Goal: Task Accomplishment & Management: Manage account settings

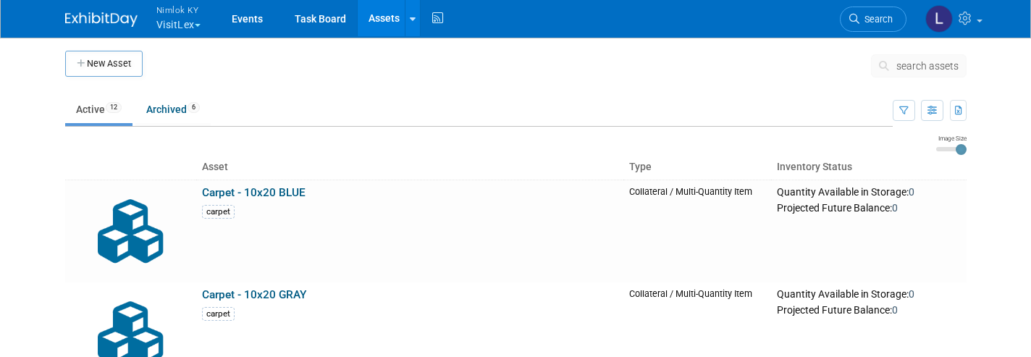
drag, startPoint x: 0, startPoint y: 0, endPoint x: 180, endPoint y: 15, distance: 180.2
click at [180, 15] on span "Nimlok KY" at bounding box center [178, 9] width 44 height 15
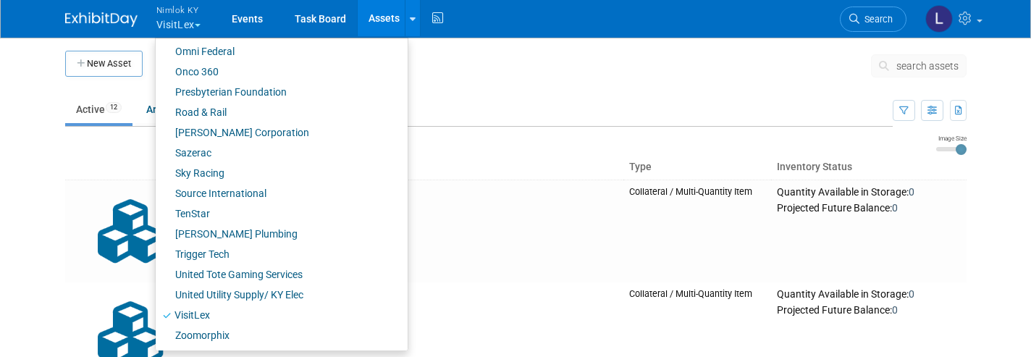
scroll to position [731, 0]
click at [219, 69] on link "Onco 360" at bounding box center [276, 72] width 241 height 20
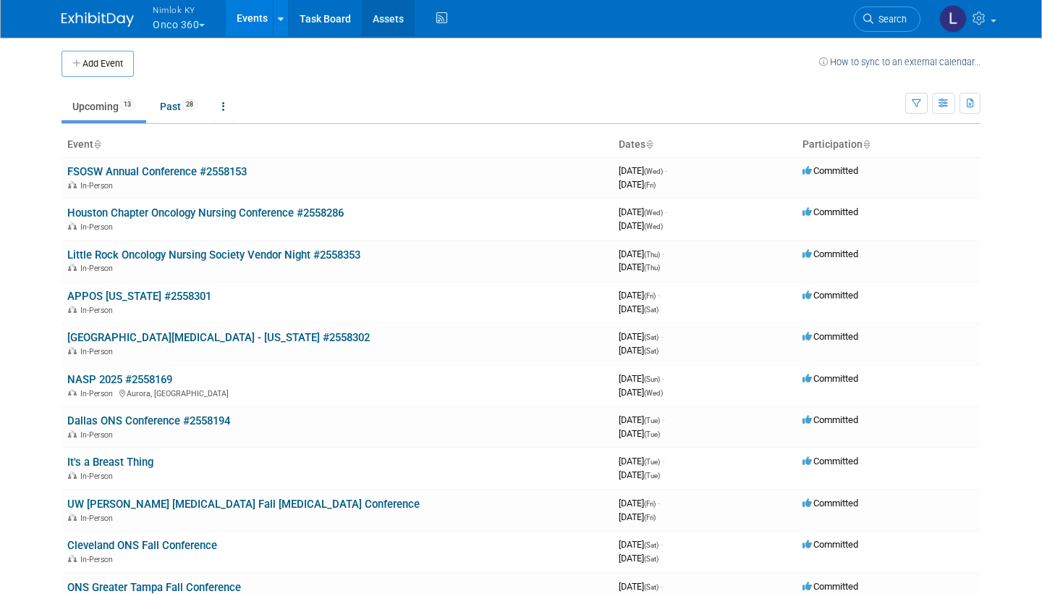
click at [392, 21] on link "Assets" at bounding box center [388, 18] width 53 height 36
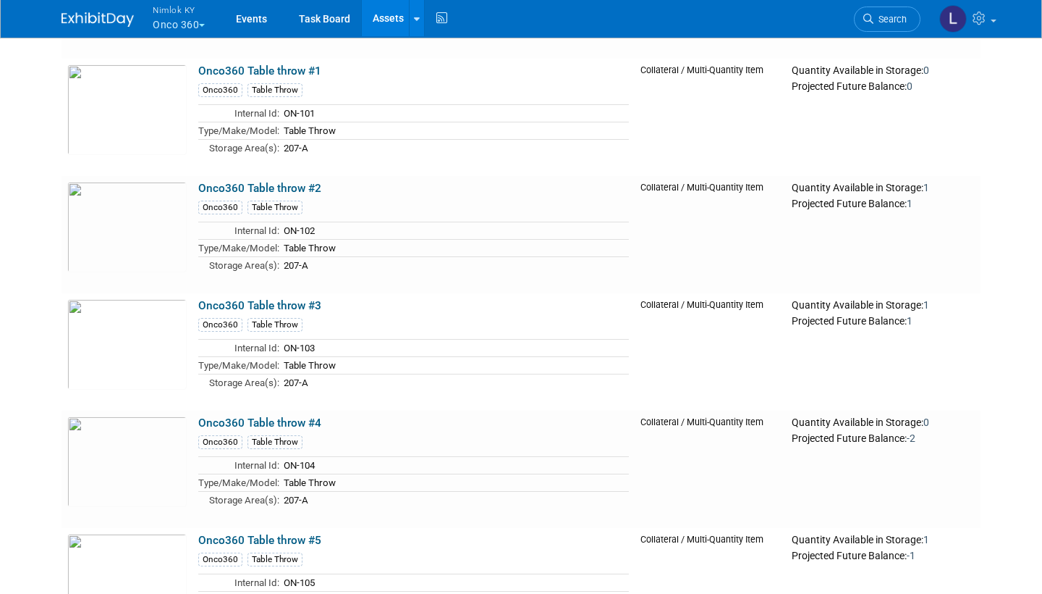
scroll to position [4697, 0]
click at [272, 421] on link "Onco360 Table throw #4" at bounding box center [259, 421] width 123 height 13
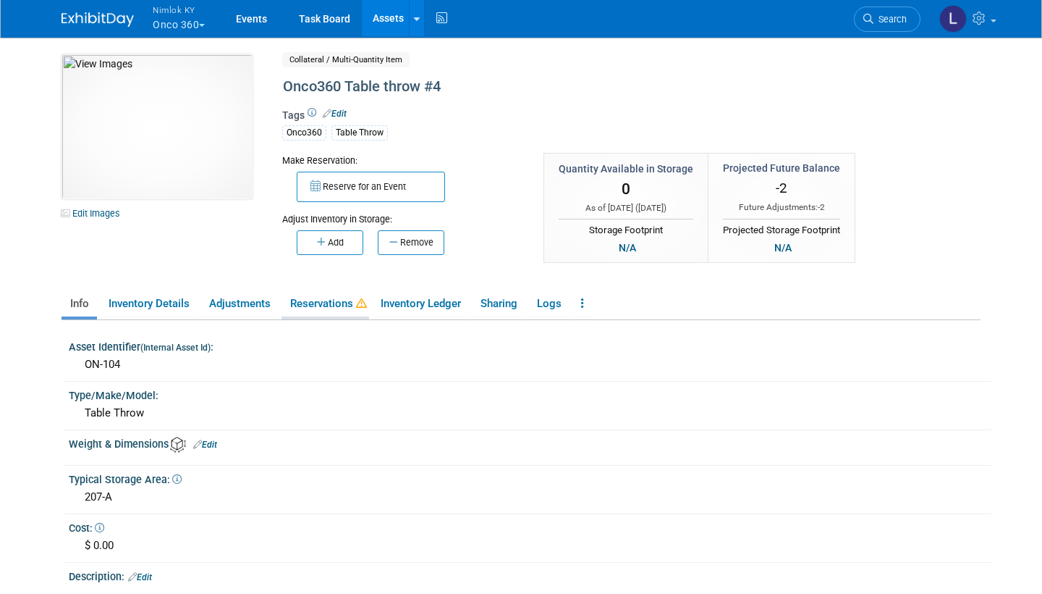
click at [336, 303] on link "Reservations" at bounding box center [326, 303] width 88 height 25
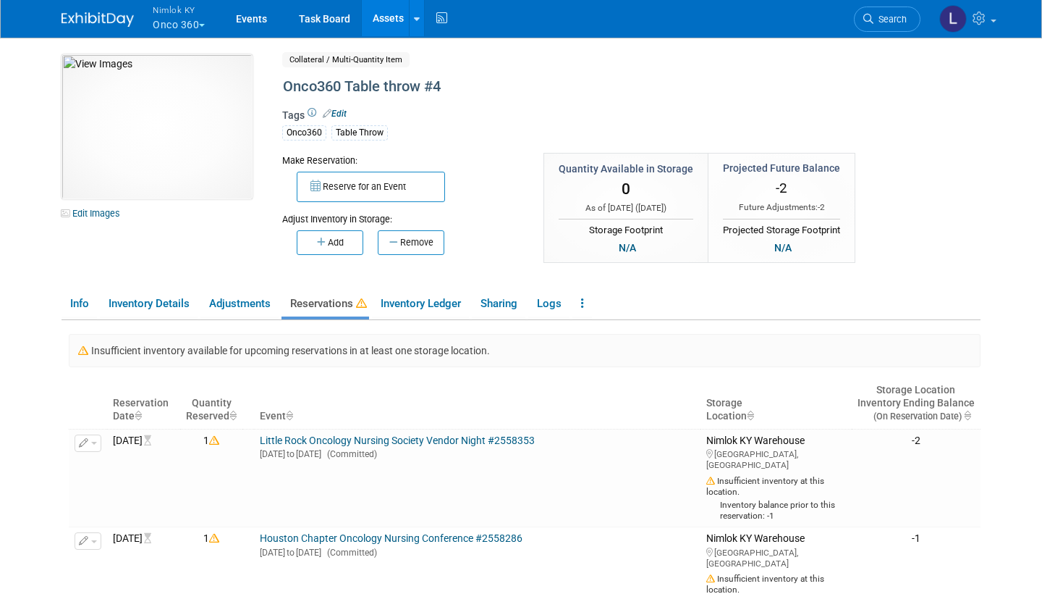
click at [397, 17] on link "Assets" at bounding box center [388, 18] width 53 height 36
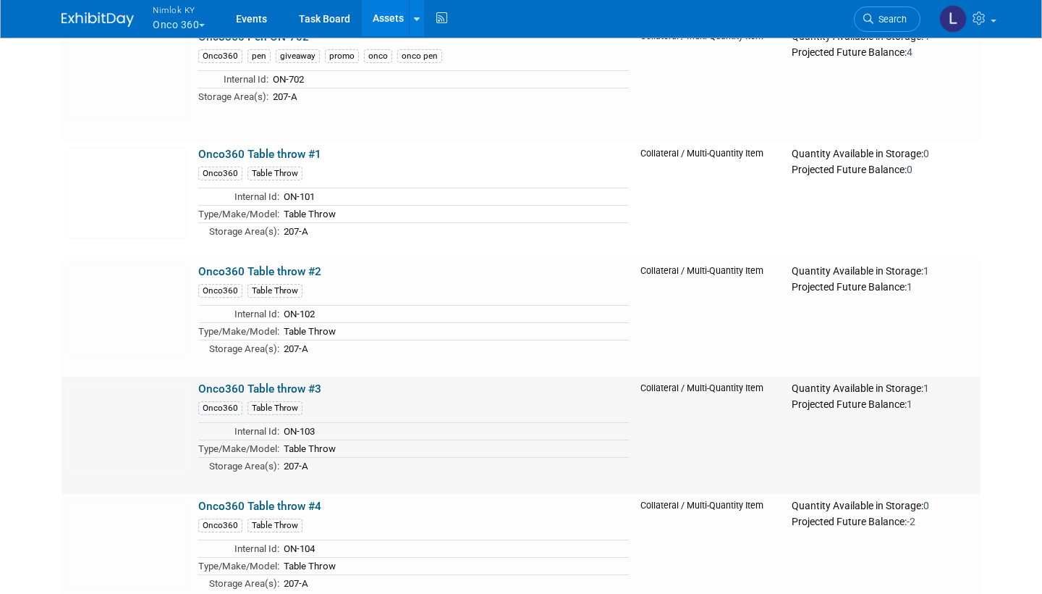
scroll to position [4611, 0]
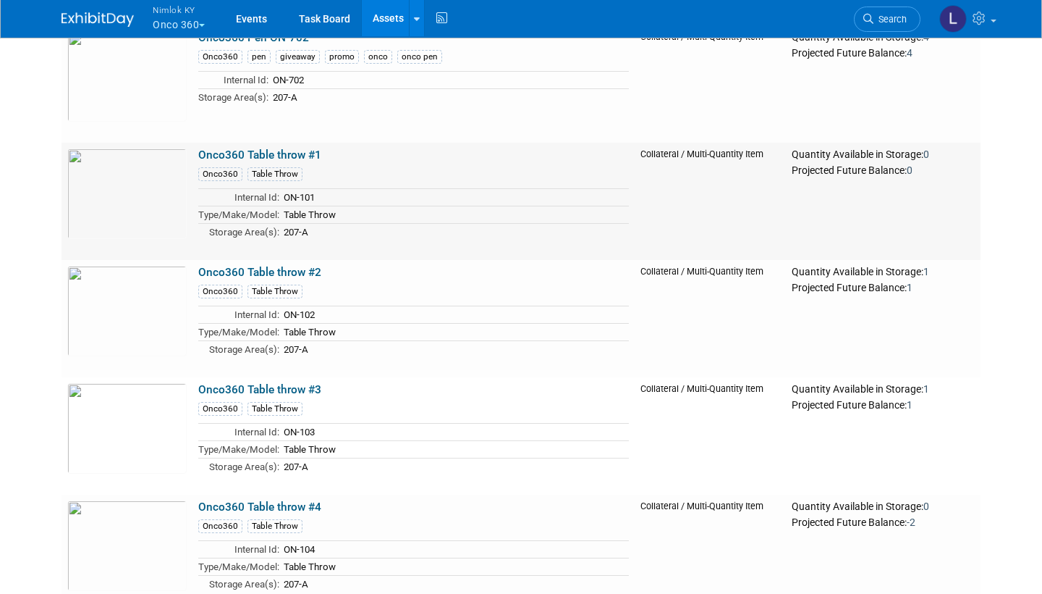
click at [284, 151] on link "Onco360 Table throw #1" at bounding box center [259, 154] width 123 height 13
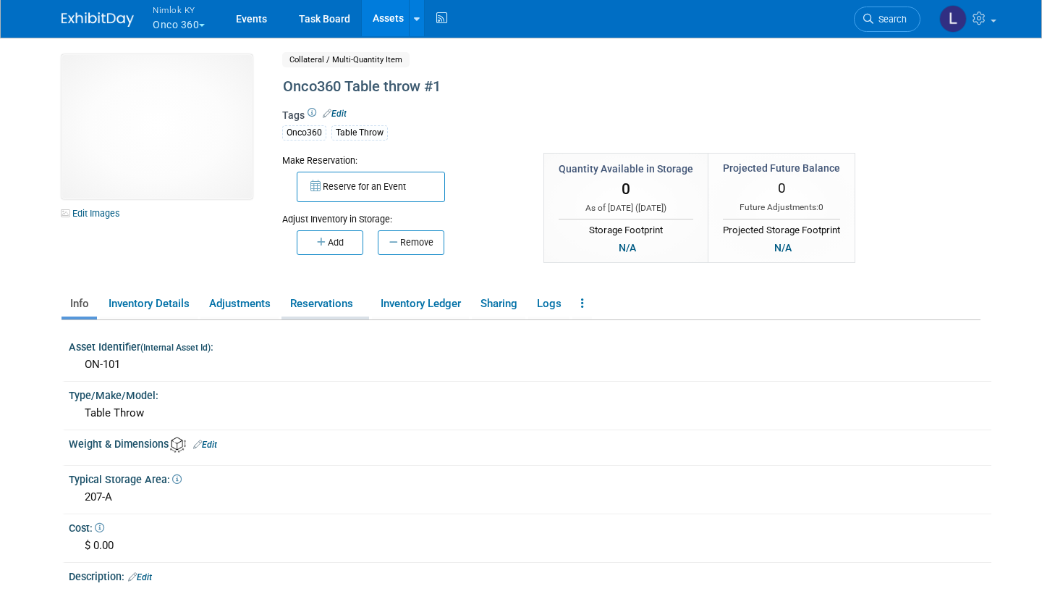
click at [319, 298] on link "Reservations" at bounding box center [326, 303] width 88 height 25
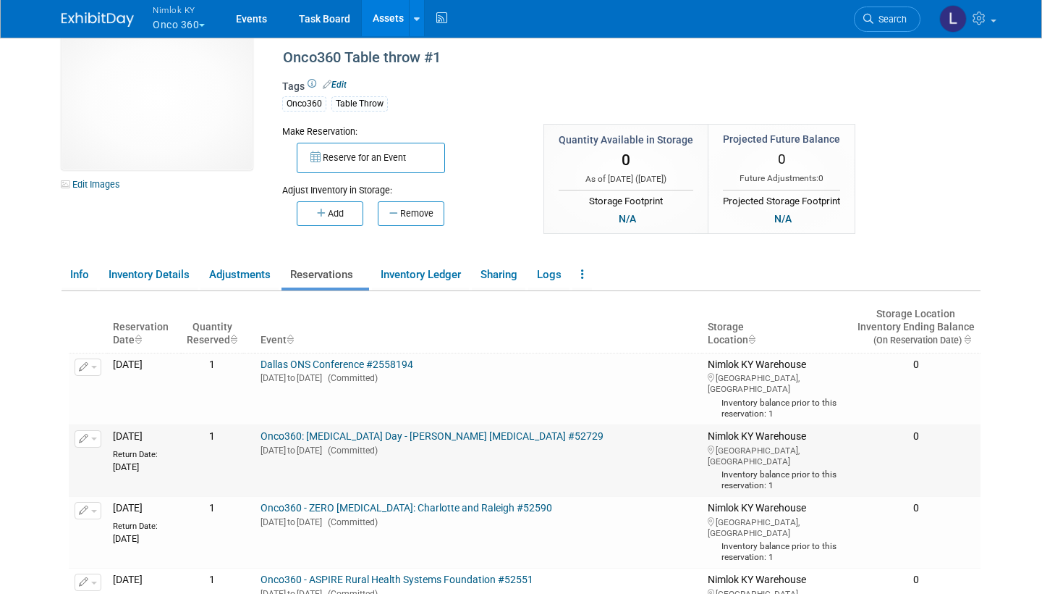
scroll to position [33, 0]
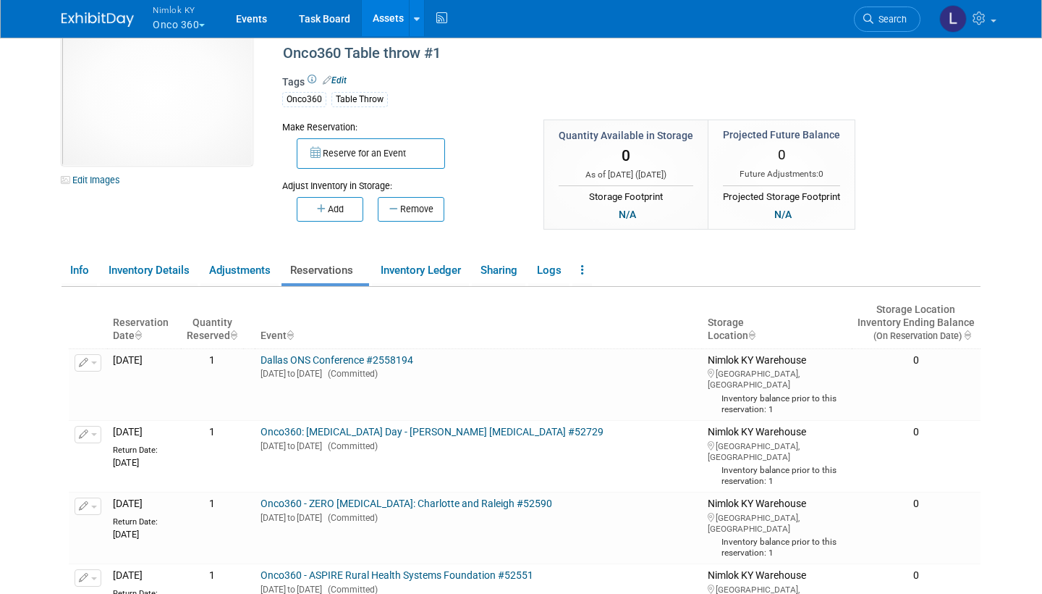
click at [391, 25] on link "Assets" at bounding box center [388, 18] width 53 height 36
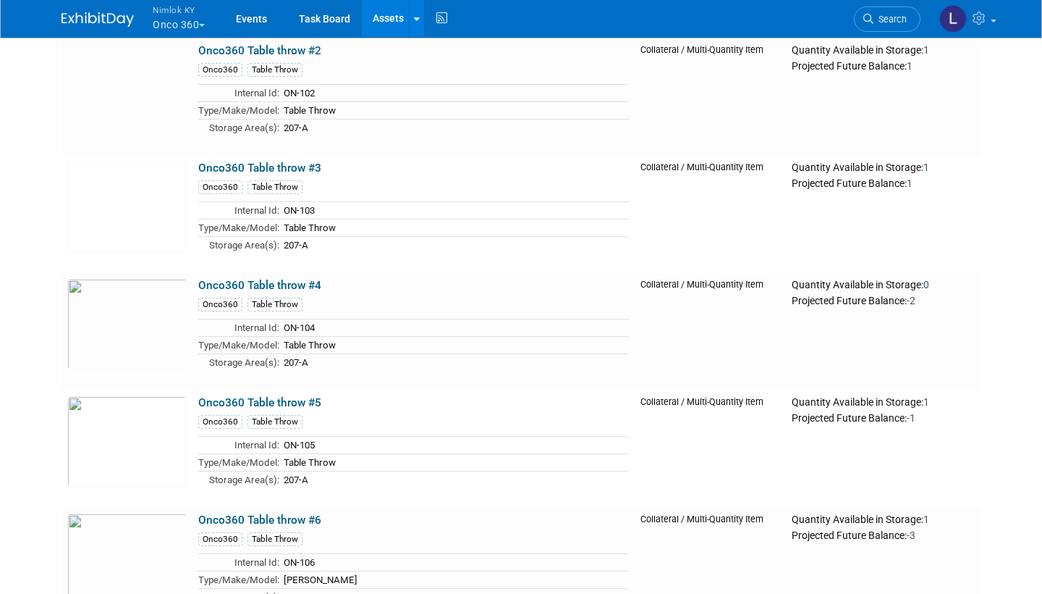
scroll to position [4832, 0]
click at [292, 165] on link "Onco360 Table throw #3" at bounding box center [259, 168] width 123 height 13
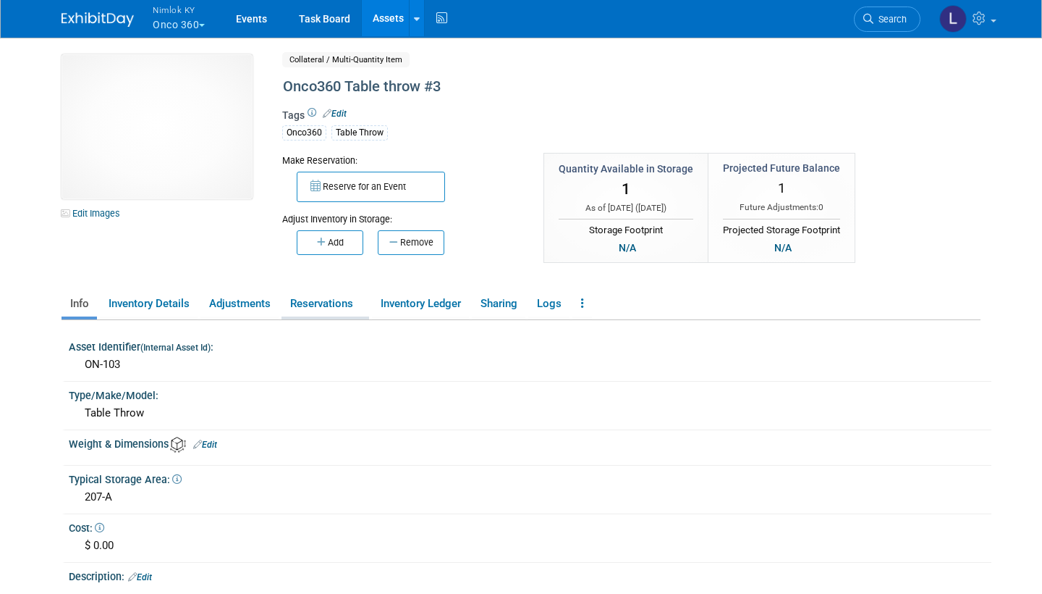
click at [331, 299] on link "Reservations" at bounding box center [326, 303] width 88 height 25
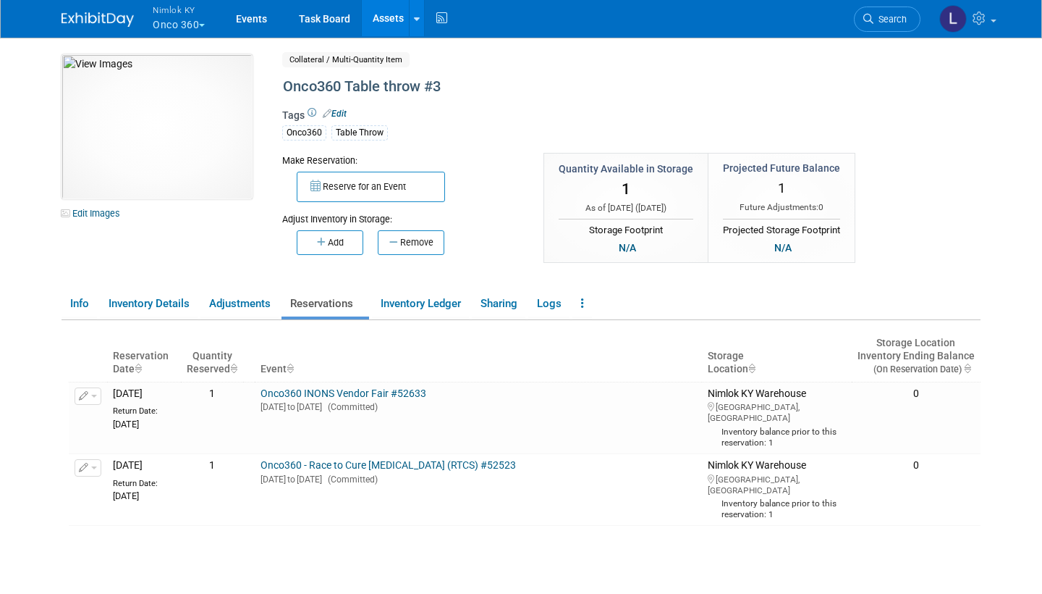
click at [390, 15] on link "Assets" at bounding box center [388, 18] width 53 height 36
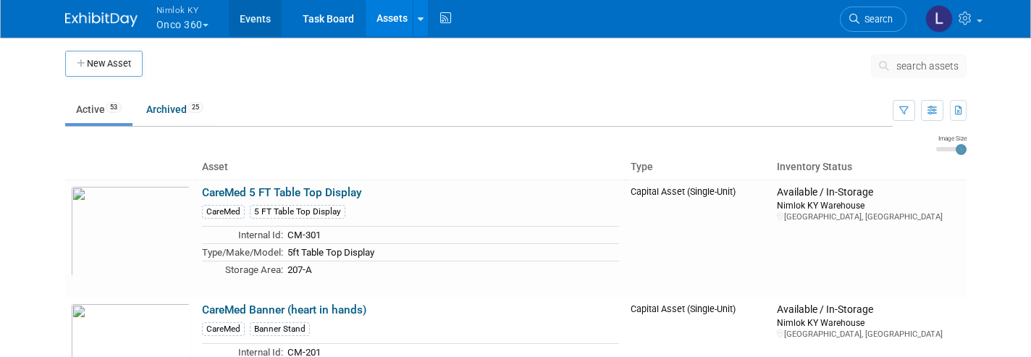
click at [266, 17] on link "Events" at bounding box center [255, 18] width 53 height 36
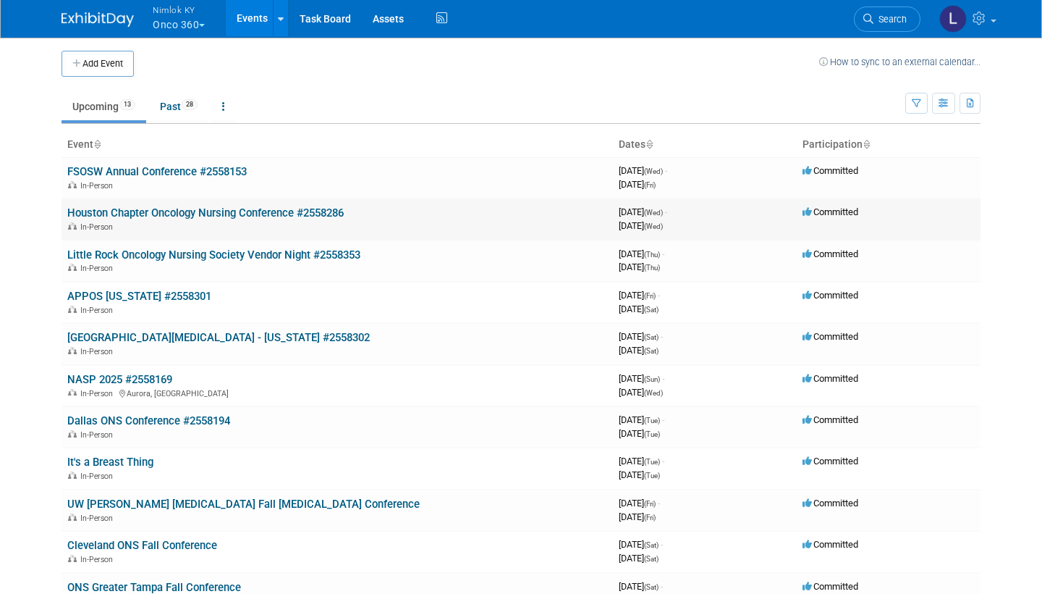
click at [274, 206] on link "Houston Chapter Oncology Nursing Conference #2558286" at bounding box center [205, 212] width 277 height 13
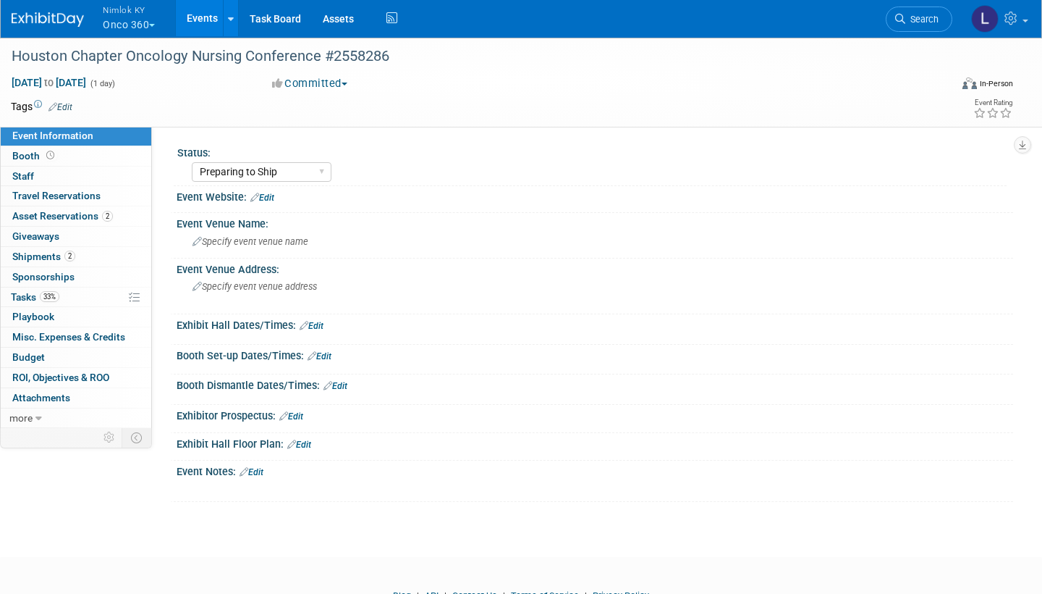
select select "Preparing to Ship"
click at [67, 214] on span "Asset Reservations 2" at bounding box center [62, 216] width 101 height 12
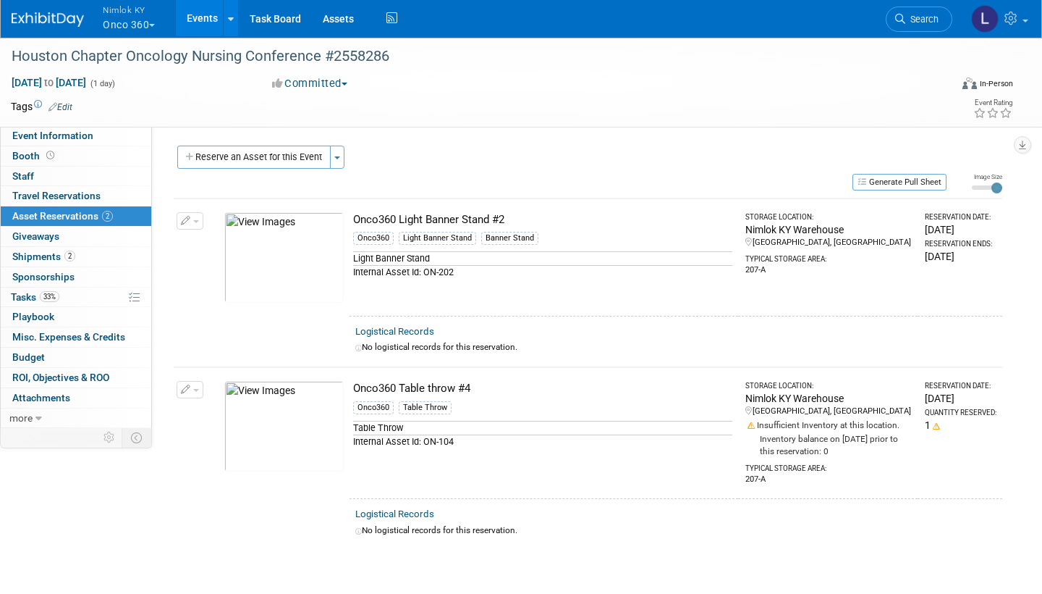
click at [195, 382] on button "button" at bounding box center [190, 389] width 27 height 17
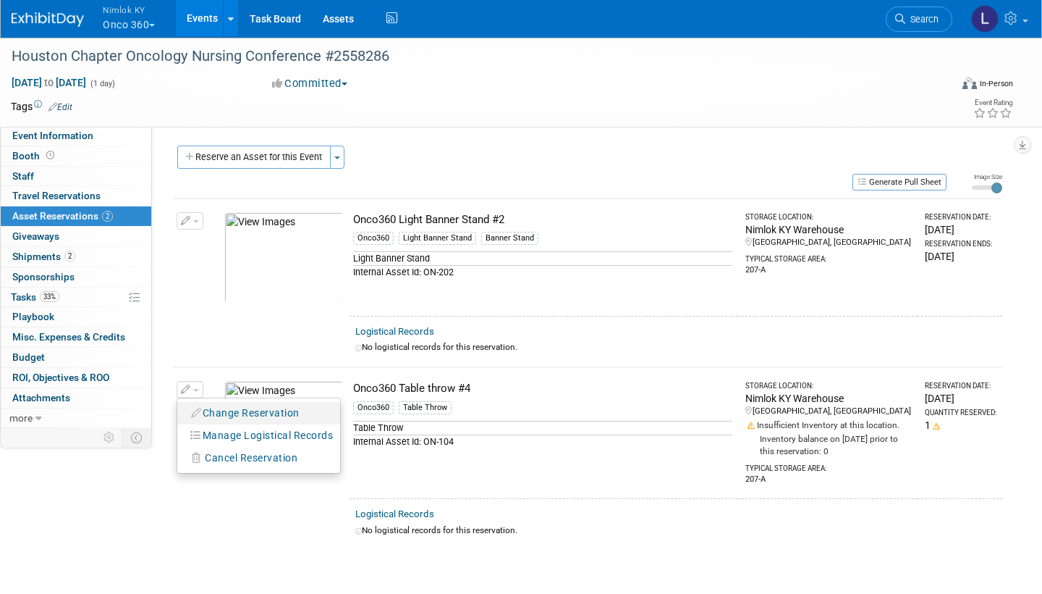
click at [251, 407] on button "Change Reservation" at bounding box center [246, 413] width 122 height 20
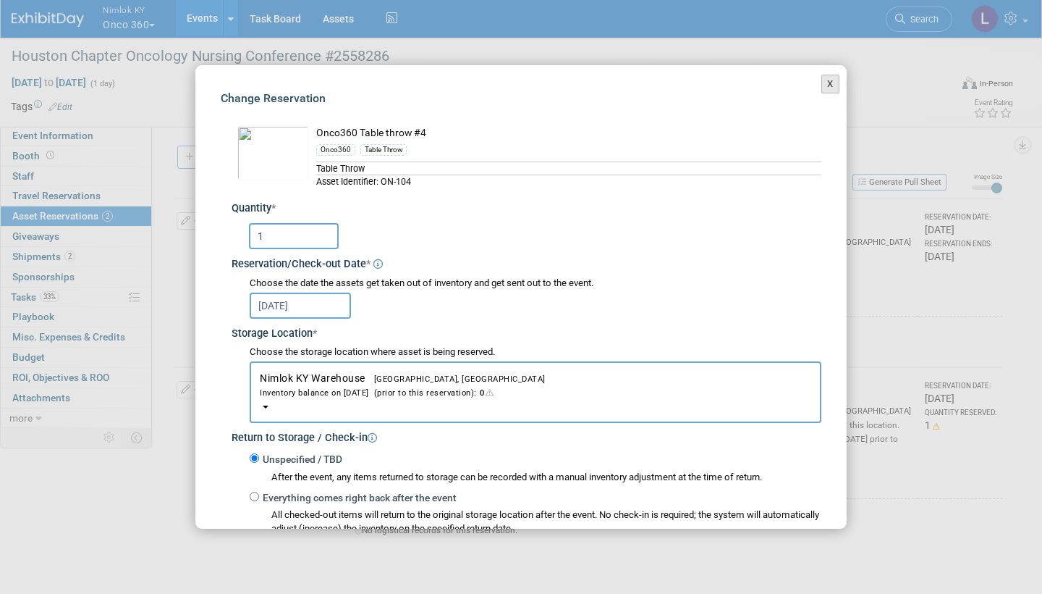
click at [826, 80] on button "X" at bounding box center [831, 84] width 18 height 19
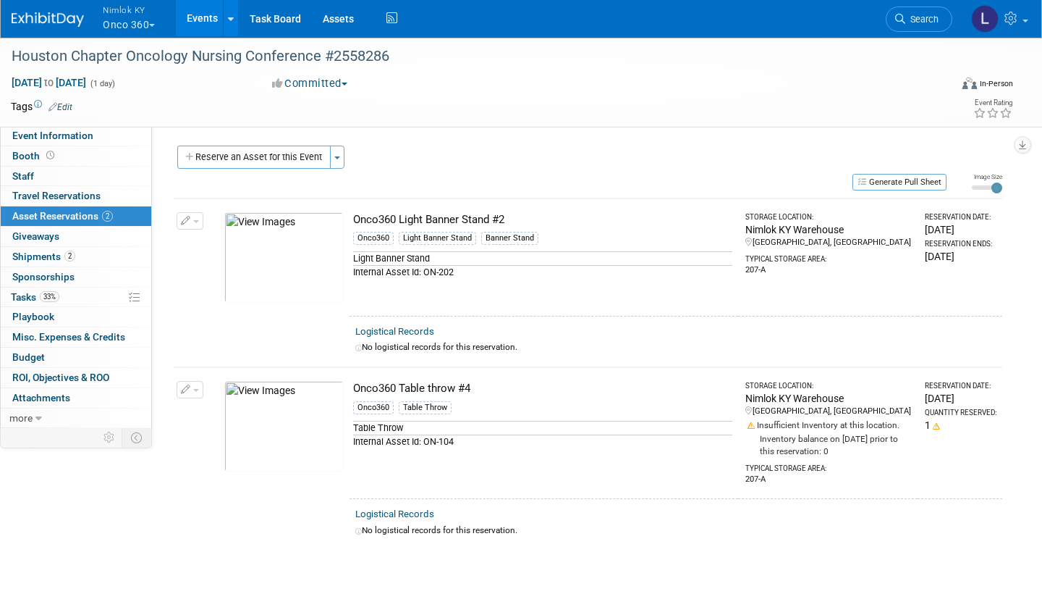
click at [195, 389] on span "button" at bounding box center [196, 390] width 6 height 3
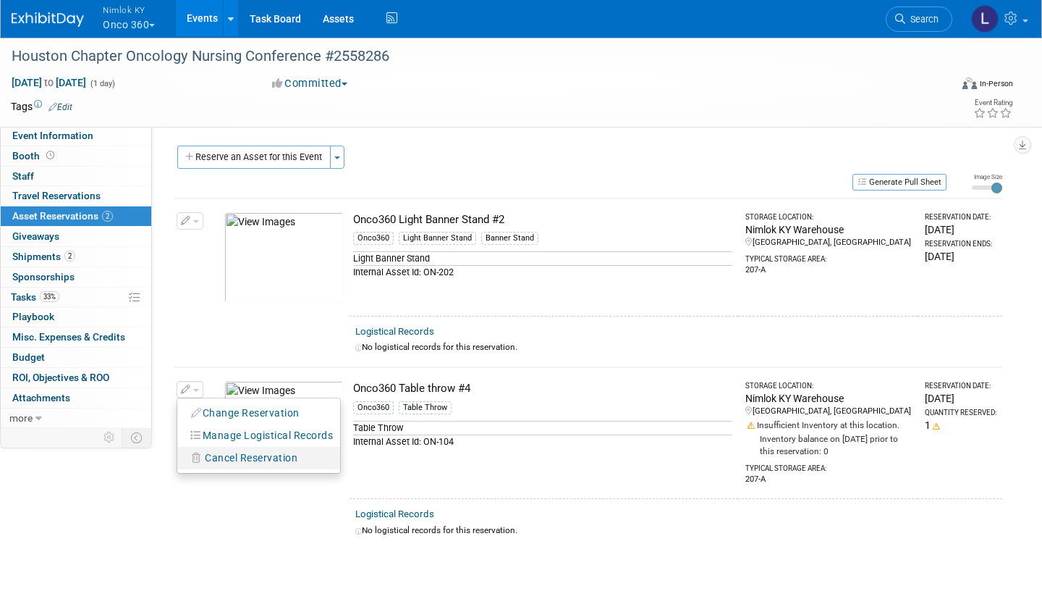
click at [230, 455] on span "Cancel Reservation" at bounding box center [251, 458] width 93 height 12
click at [359, 461] on link "Yes" at bounding box center [358, 470] width 42 height 23
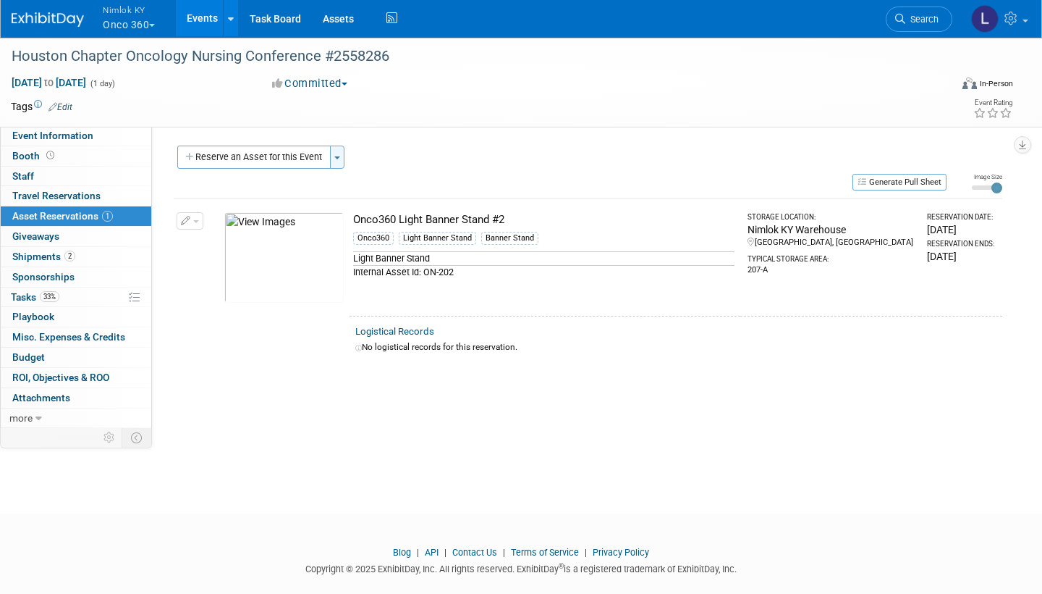
click at [337, 155] on button "Toggle Dropdown" at bounding box center [337, 157] width 14 height 23
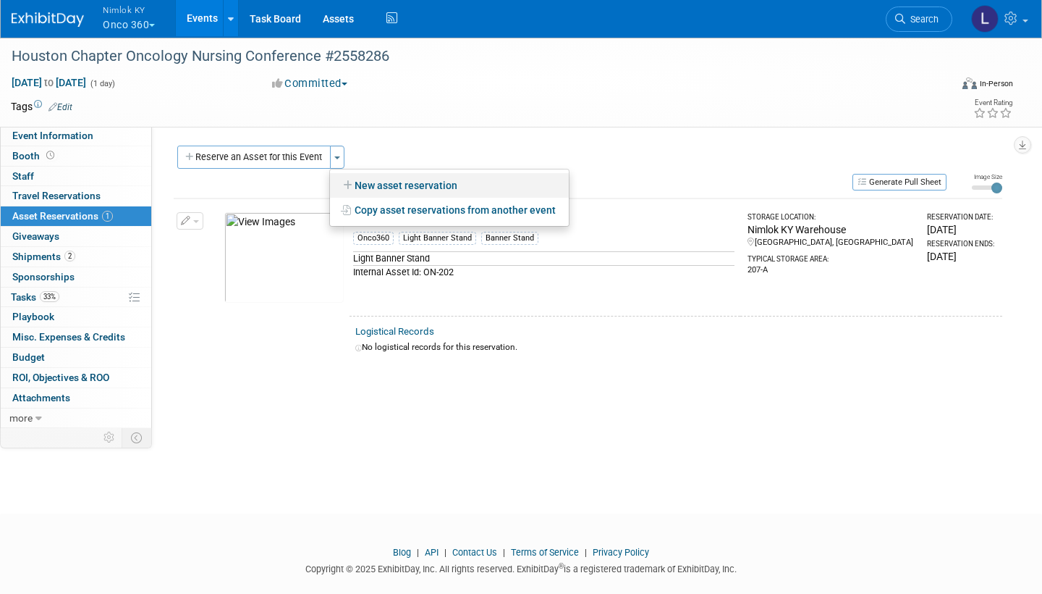
click at [380, 186] on link "New asset reservation" at bounding box center [449, 185] width 239 height 25
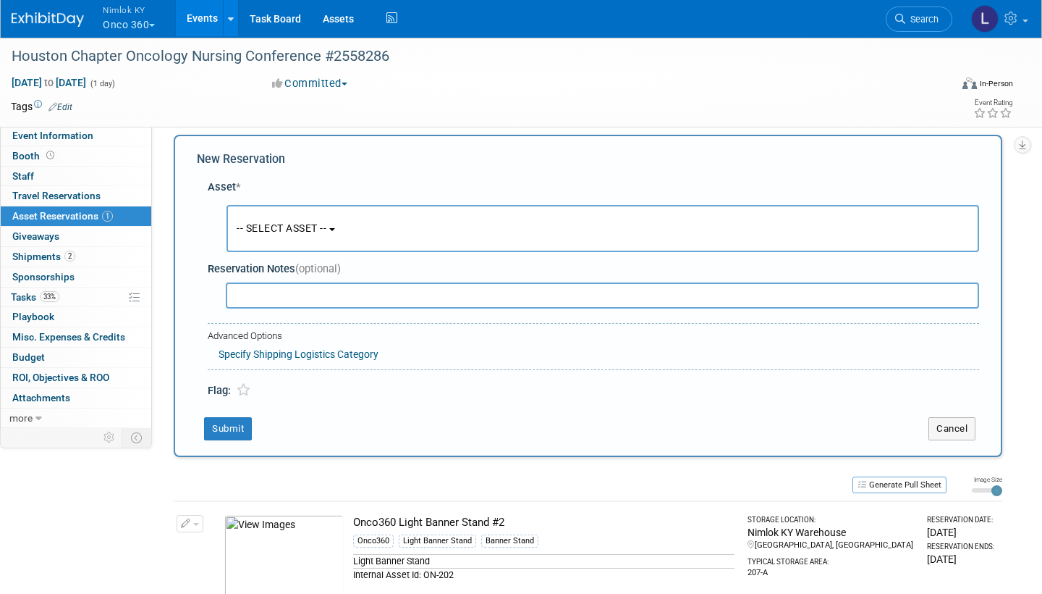
scroll to position [13, 0]
click at [349, 220] on button "-- SELECT ASSET --" at bounding box center [603, 226] width 753 height 47
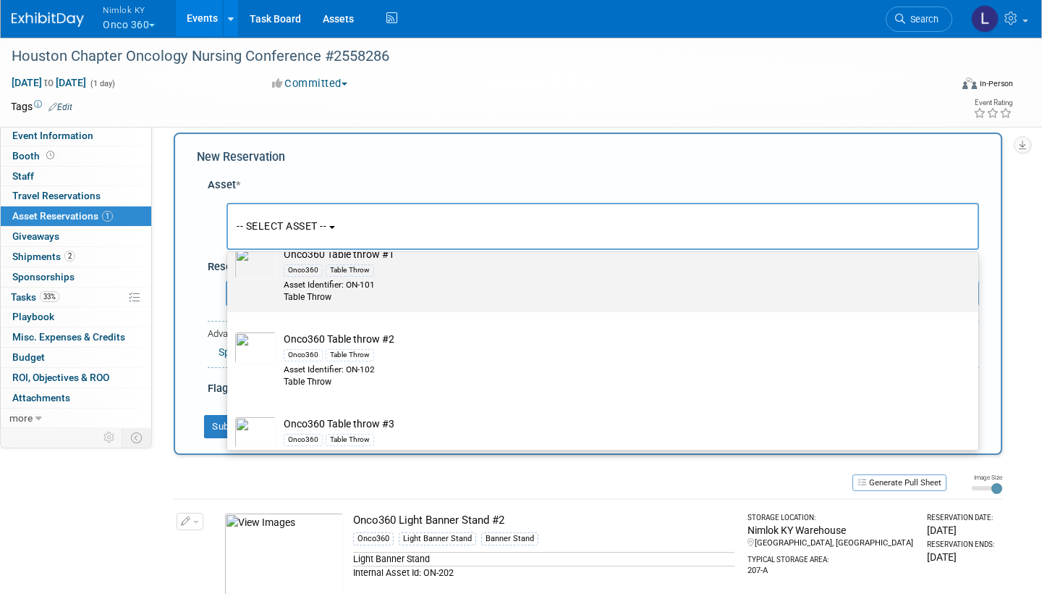
scroll to position [3282, 0]
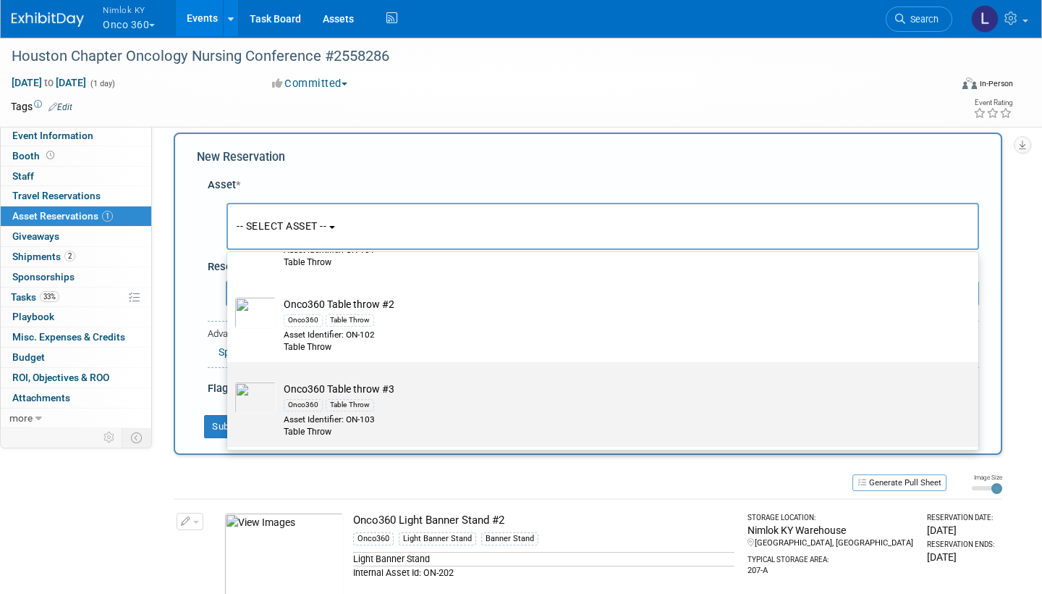
click at [340, 382] on td "Onco360 Table throw #3 Onco360 Table Throw Asset Identifier: ON-103 Table Throw" at bounding box center [613, 410] width 673 height 56
click at [229, 370] on input "Onco360 Table throw #3 Onco360 Table Throw Asset Identifier: ON-103 Table Throw" at bounding box center [224, 374] width 9 height 9
select select "10719231"
select select "8"
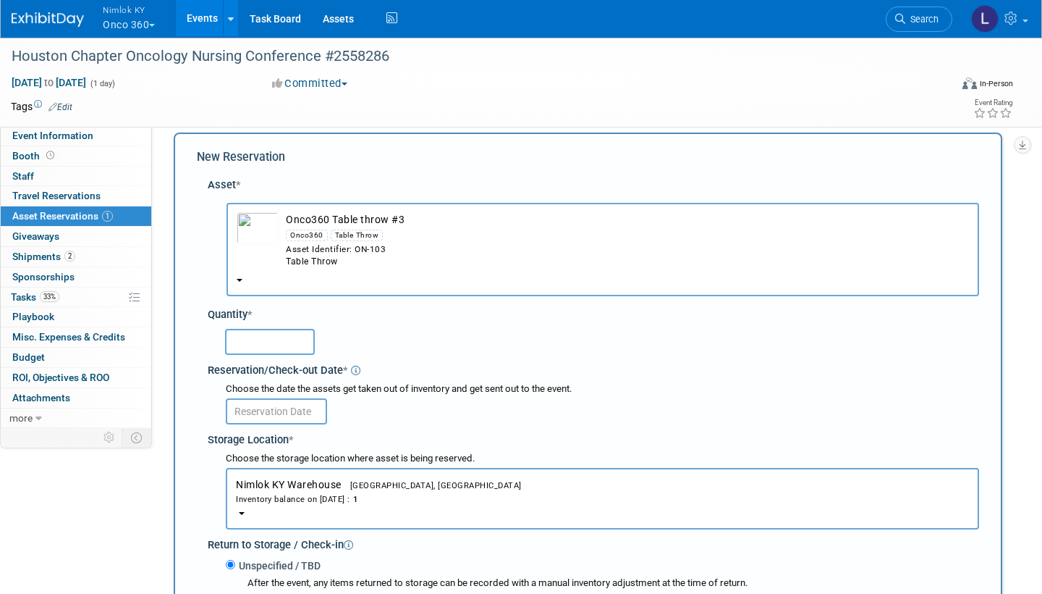
click at [264, 329] on input "text" at bounding box center [270, 342] width 90 height 26
type input "1"
click at [282, 398] on input "text" at bounding box center [276, 411] width 101 height 26
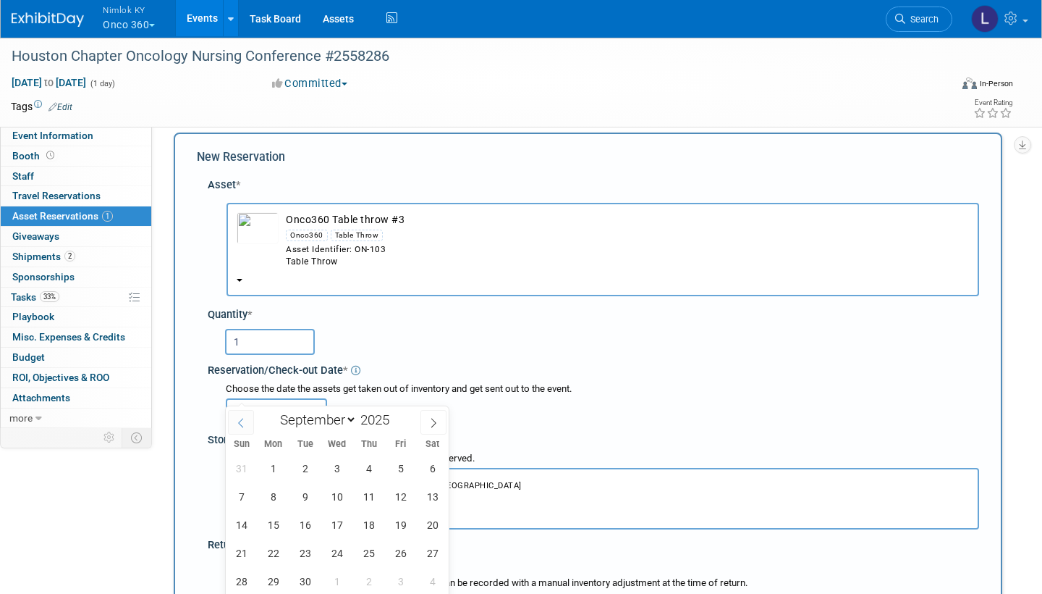
click at [242, 416] on span at bounding box center [241, 422] width 26 height 25
select select "7"
click at [403, 576] on span "29" at bounding box center [401, 581] width 28 height 28
type input "[DATE]"
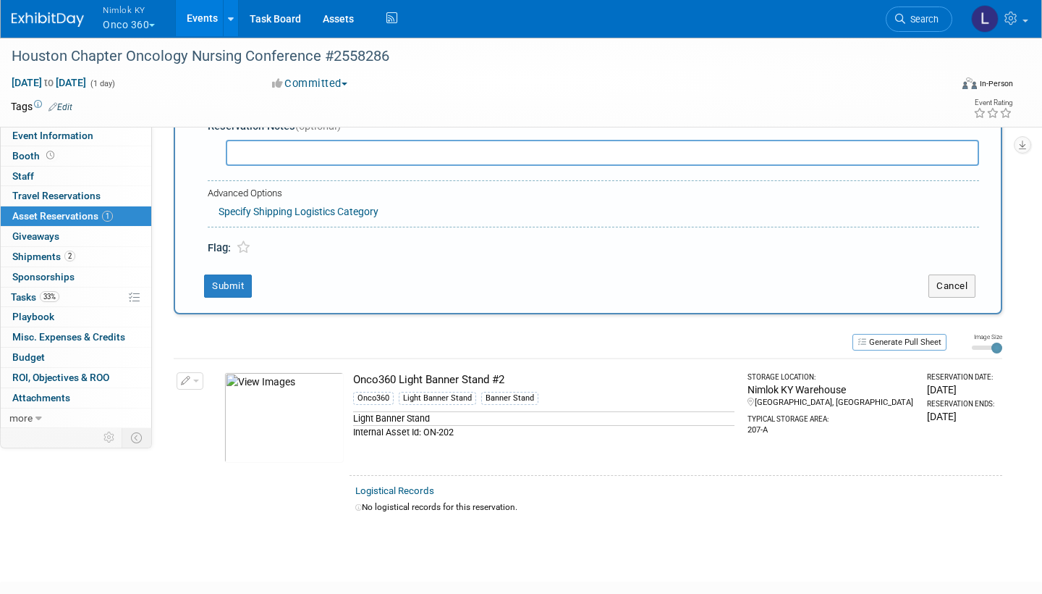
scroll to position [541, 0]
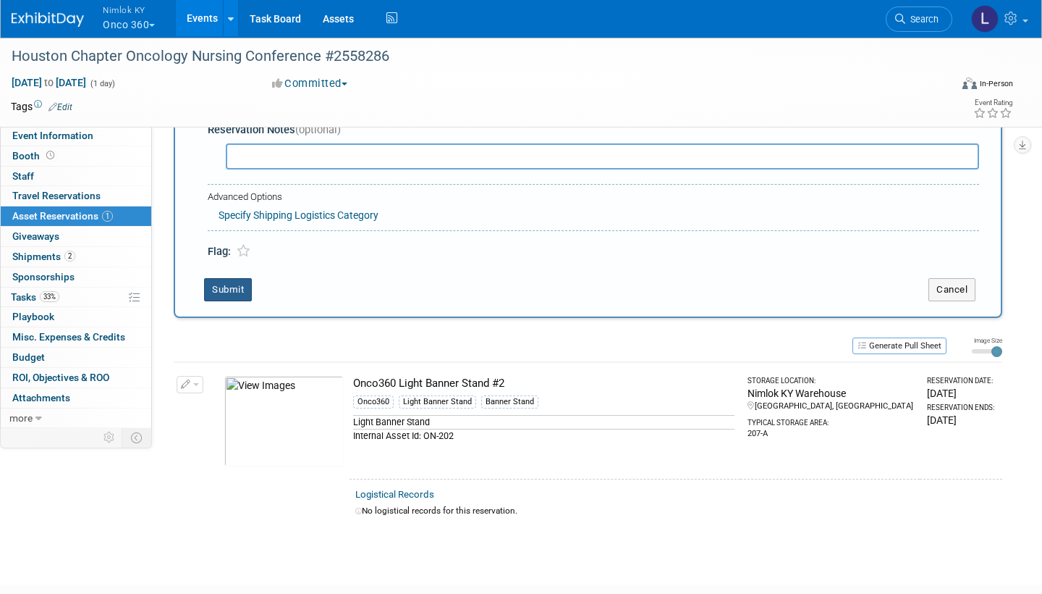
click at [234, 278] on button "Submit" at bounding box center [228, 289] width 48 height 23
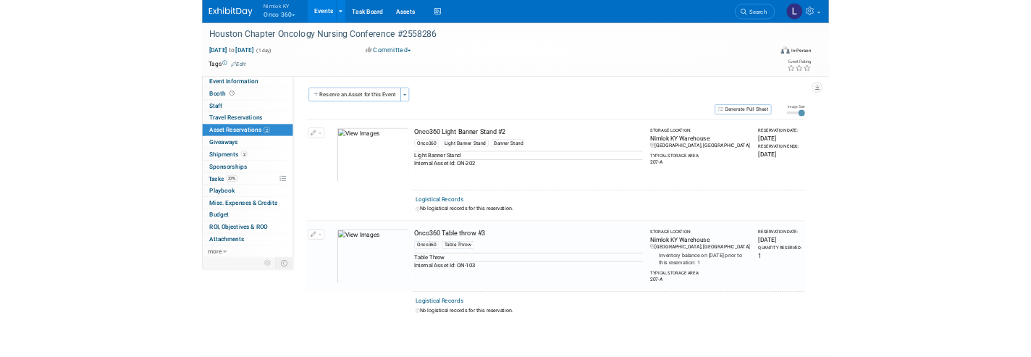
scroll to position [0, 0]
